Goal: Download file/media

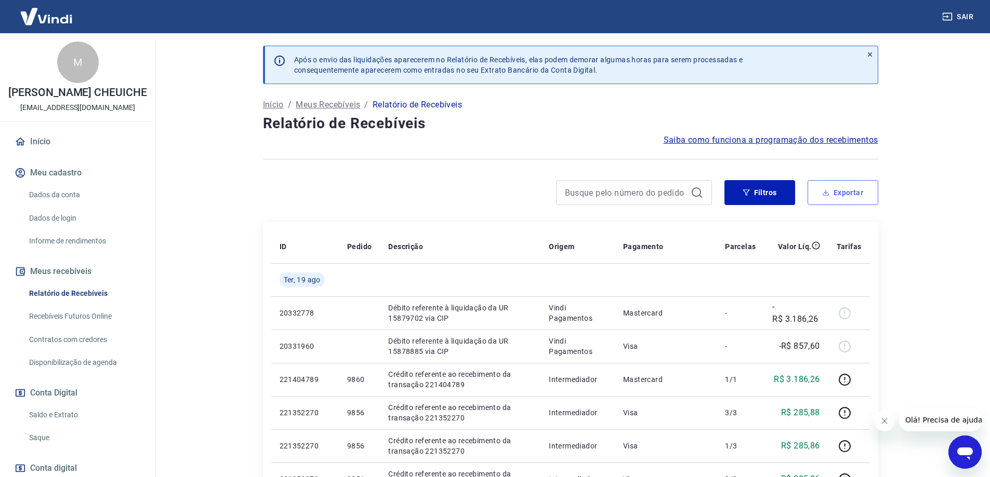
click at [845, 197] on button "Exportar" at bounding box center [842, 192] width 71 height 25
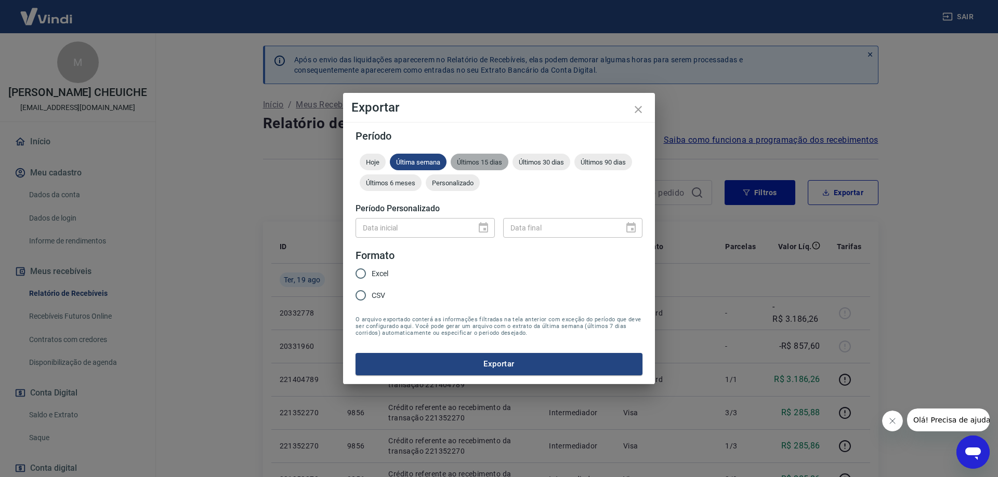
click at [481, 165] on span "Últimos 15 dias" at bounding box center [479, 162] width 58 height 8
click at [373, 277] on span "Excel" at bounding box center [379, 274] width 17 height 11
click at [371, 277] on input "Excel" at bounding box center [361, 274] width 22 height 22
radio input "true"
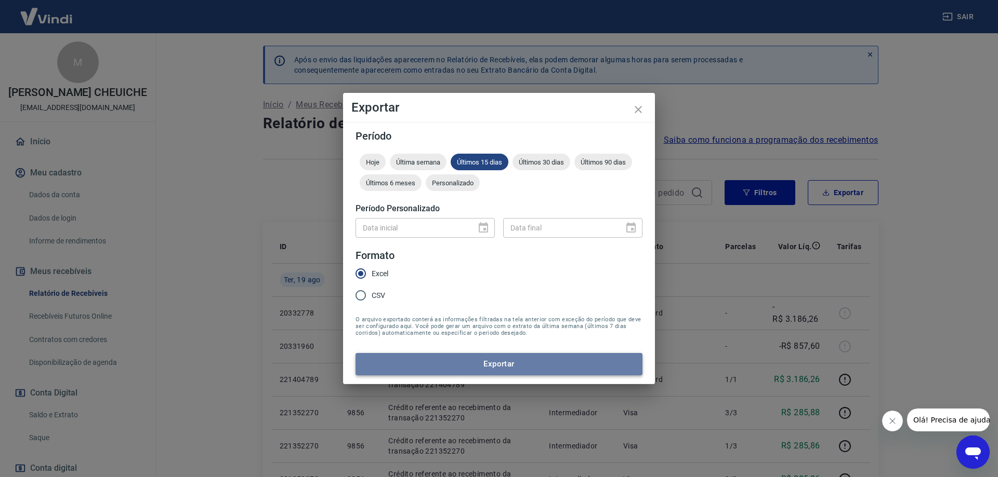
click at [476, 366] on button "Exportar" at bounding box center [498, 364] width 287 height 22
